Goal: Use online tool/utility: Utilize a website feature to perform a specific function

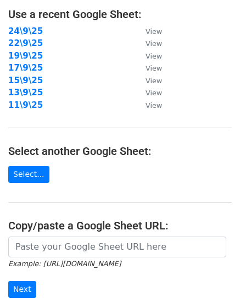
scroll to position [92, 0]
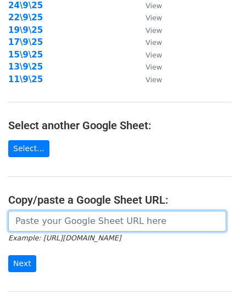
click at [68, 218] on input "url" at bounding box center [117, 221] width 218 height 21
paste input "https://docs.google.com/spreadsheets/d/19vyUYsueCR0ouk6tMsZjXBrslkypD2rEX3LM_N7…"
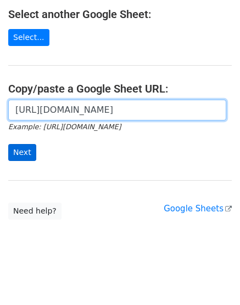
scroll to position [205, 0]
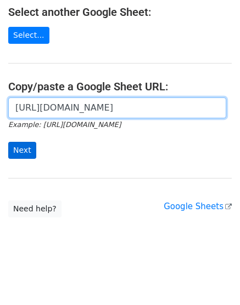
type input "https://docs.google.com/spreadsheets/d/19vyUYsueCR0ouk6tMsZjXBrslkypD2rEX3LM_N7…"
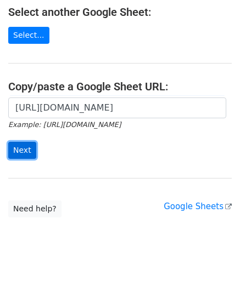
click at [22, 154] on input "Next" at bounding box center [22, 150] width 28 height 17
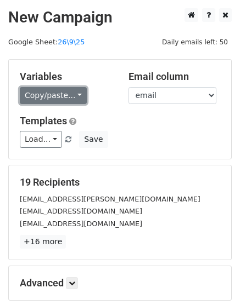
click at [64, 93] on link "Copy/paste..." at bounding box center [53, 95] width 67 height 17
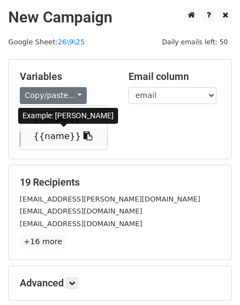
click at [54, 137] on link "{{name}}" at bounding box center [63, 137] width 87 height 18
